Goal: Task Accomplishment & Management: Manage account settings

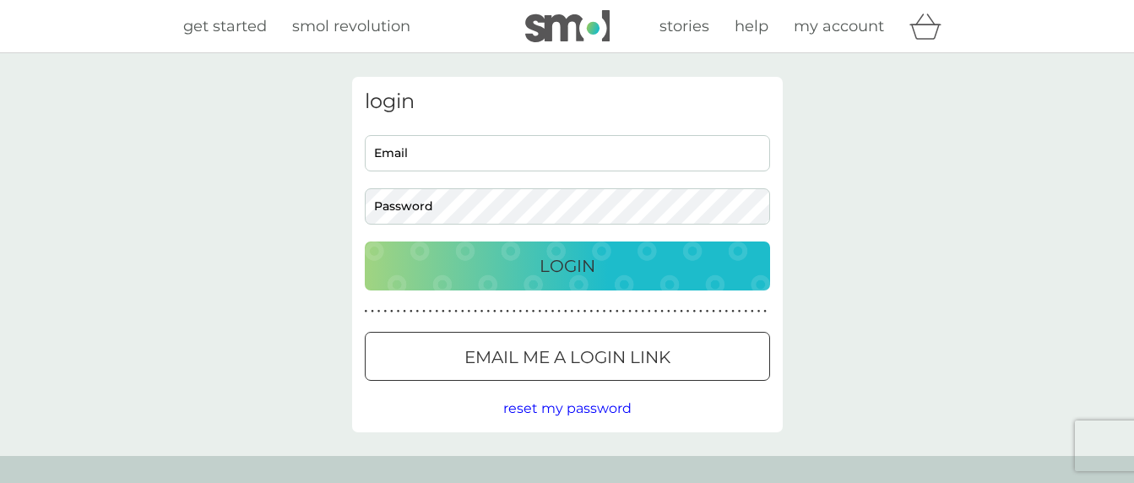
type input "mike@stayman.co.uk"
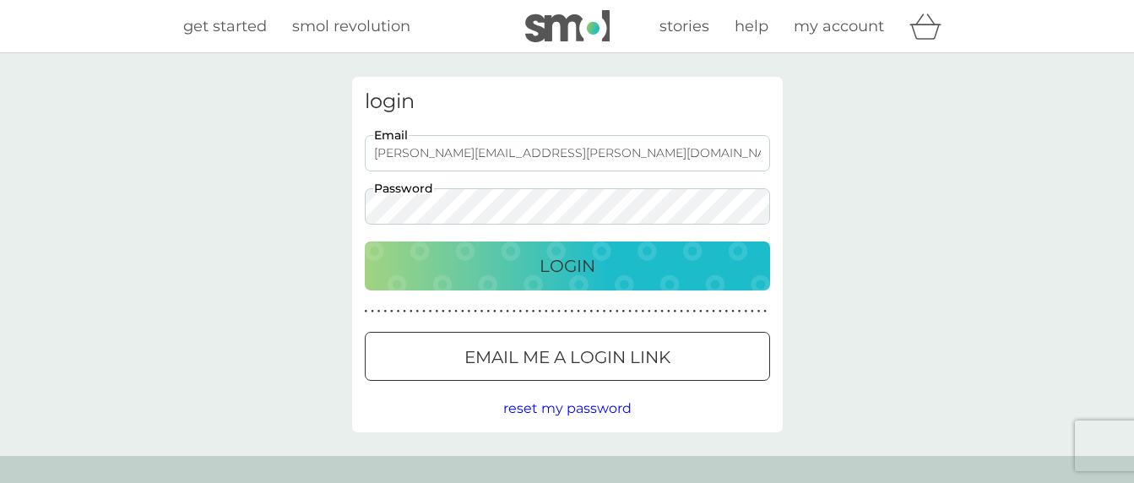
click at [577, 271] on p "Login" at bounding box center [567, 265] width 56 height 27
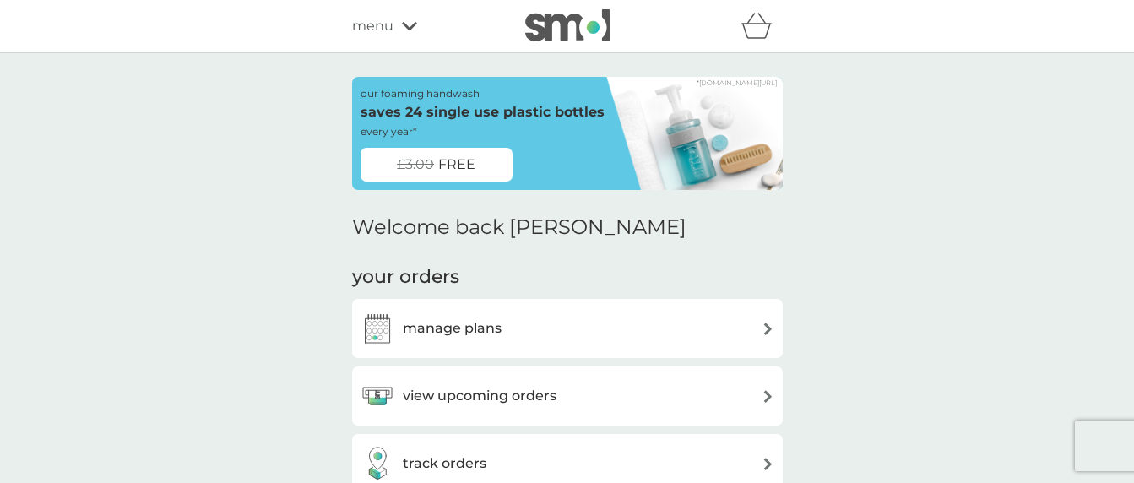
scroll to position [140, 0]
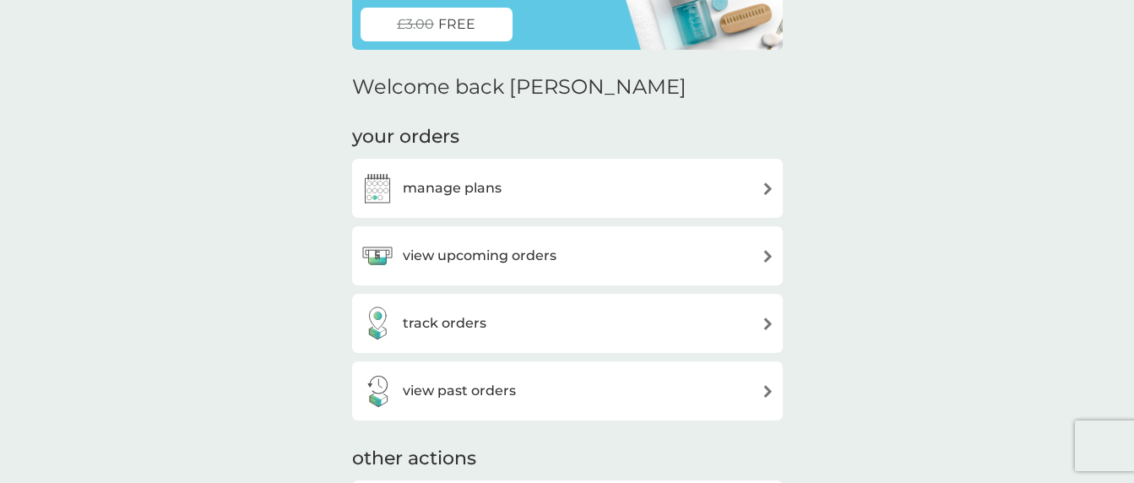
click at [772, 254] on img at bounding box center [768, 256] width 13 height 13
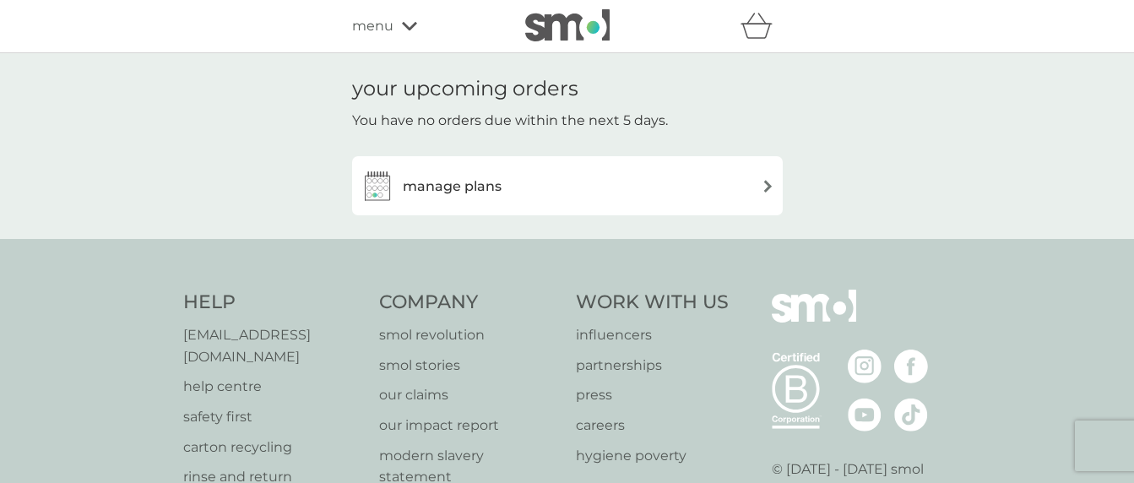
click at [455, 187] on h3 "manage plans" at bounding box center [452, 187] width 99 height 22
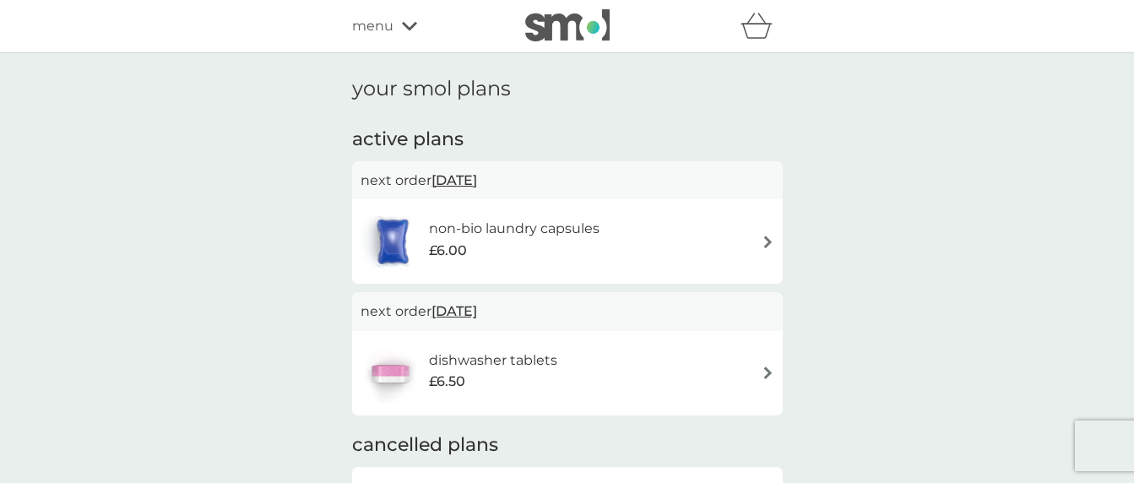
scroll to position [140, 0]
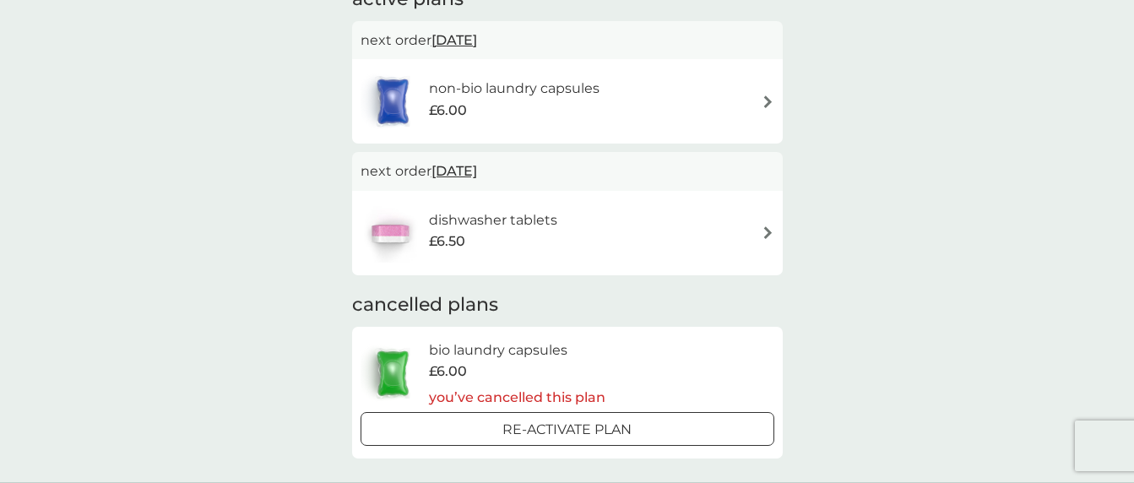
click at [772, 236] on img at bounding box center [768, 232] width 13 height 13
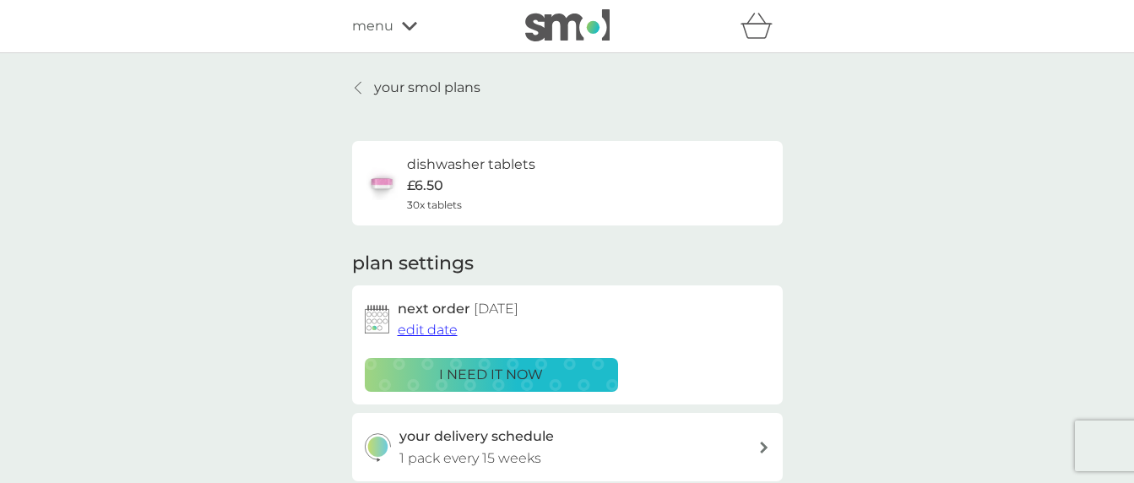
drag, startPoint x: 398, startPoint y: 89, endPoint x: 1146, endPoint y: 248, distance: 763.8
click at [398, 89] on p "your smol plans" at bounding box center [427, 88] width 106 height 22
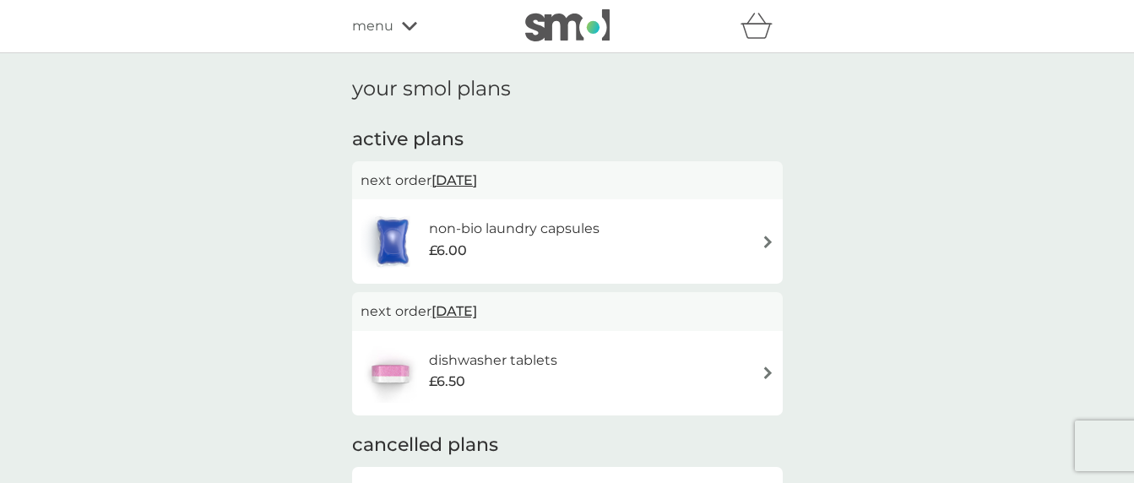
click at [762, 240] on img at bounding box center [768, 242] width 13 height 13
